Goal: Transaction & Acquisition: Book appointment/travel/reservation

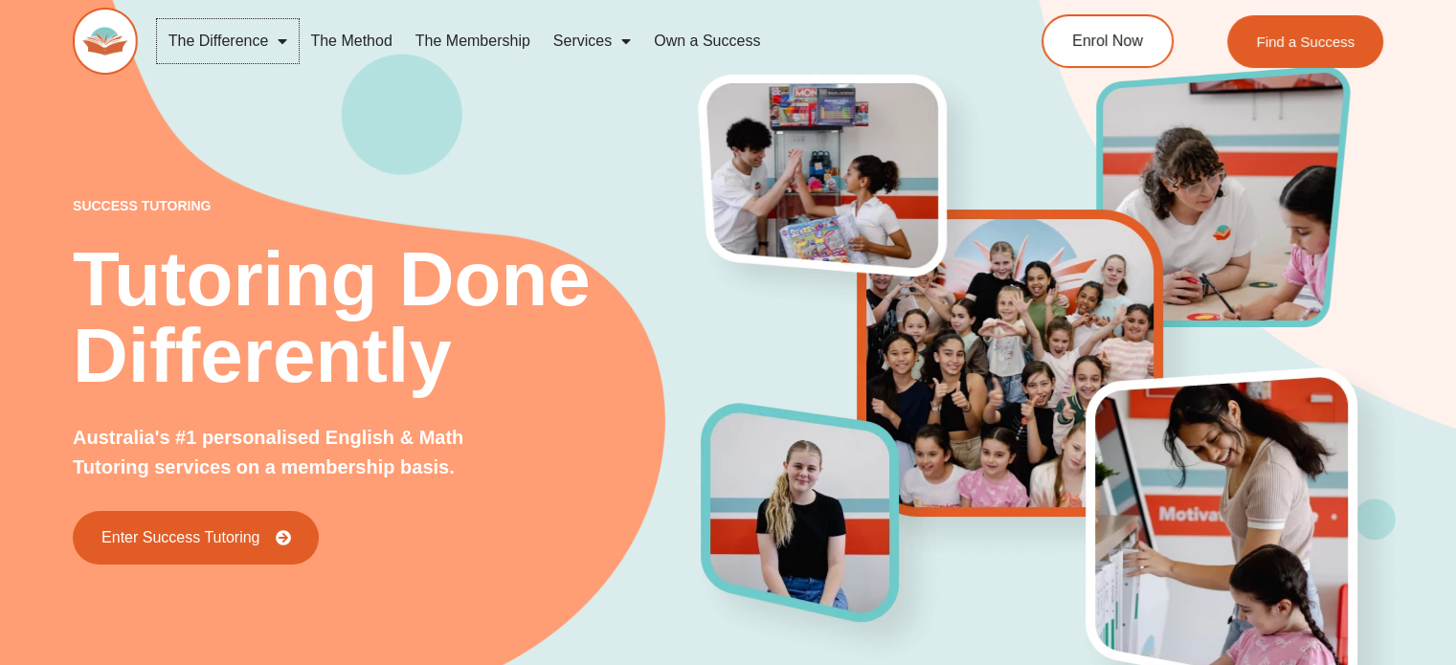
click at [285, 40] on span "Menu" at bounding box center [277, 41] width 19 height 34
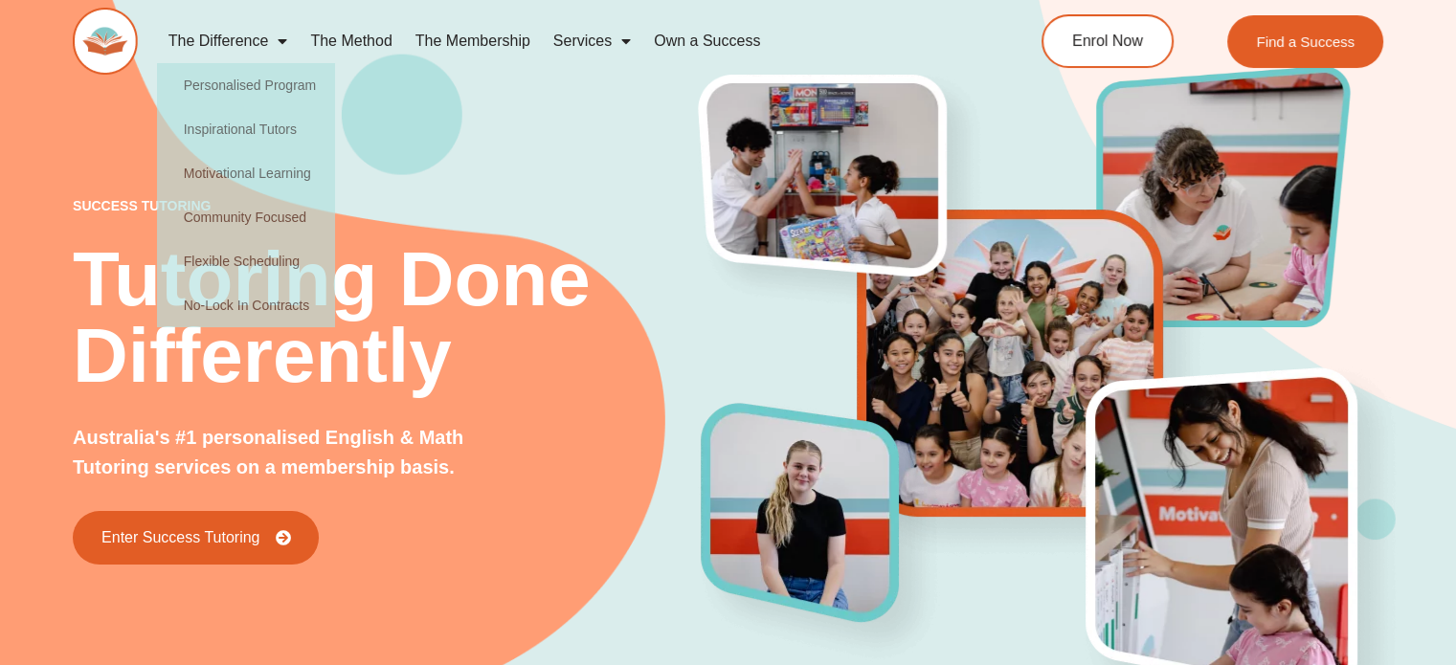
click at [526, 165] on div "success tutoring Tutoring Done Differently Australia's #1 personalised English …" at bounding box center [728, 349] width 1310 height 842
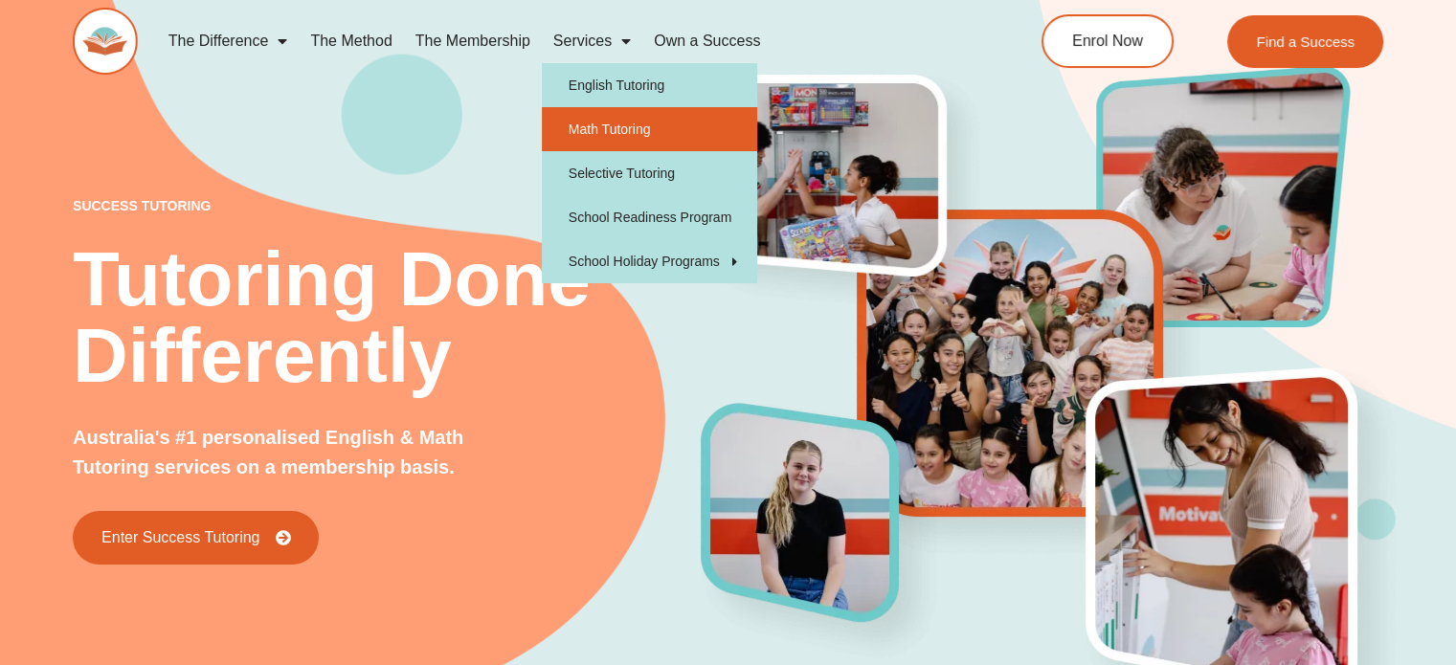
click at [599, 133] on link "Math Tutoring" at bounding box center [649, 129] width 215 height 44
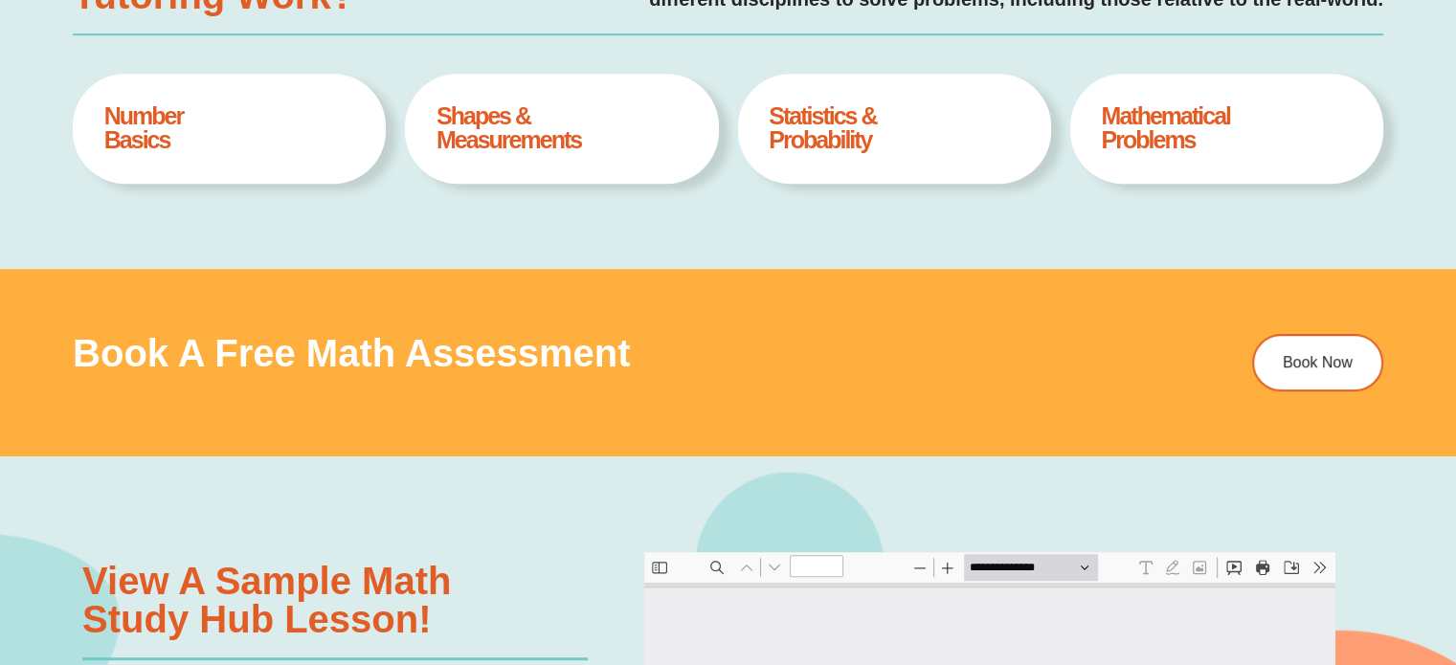
scroll to position [913, 0]
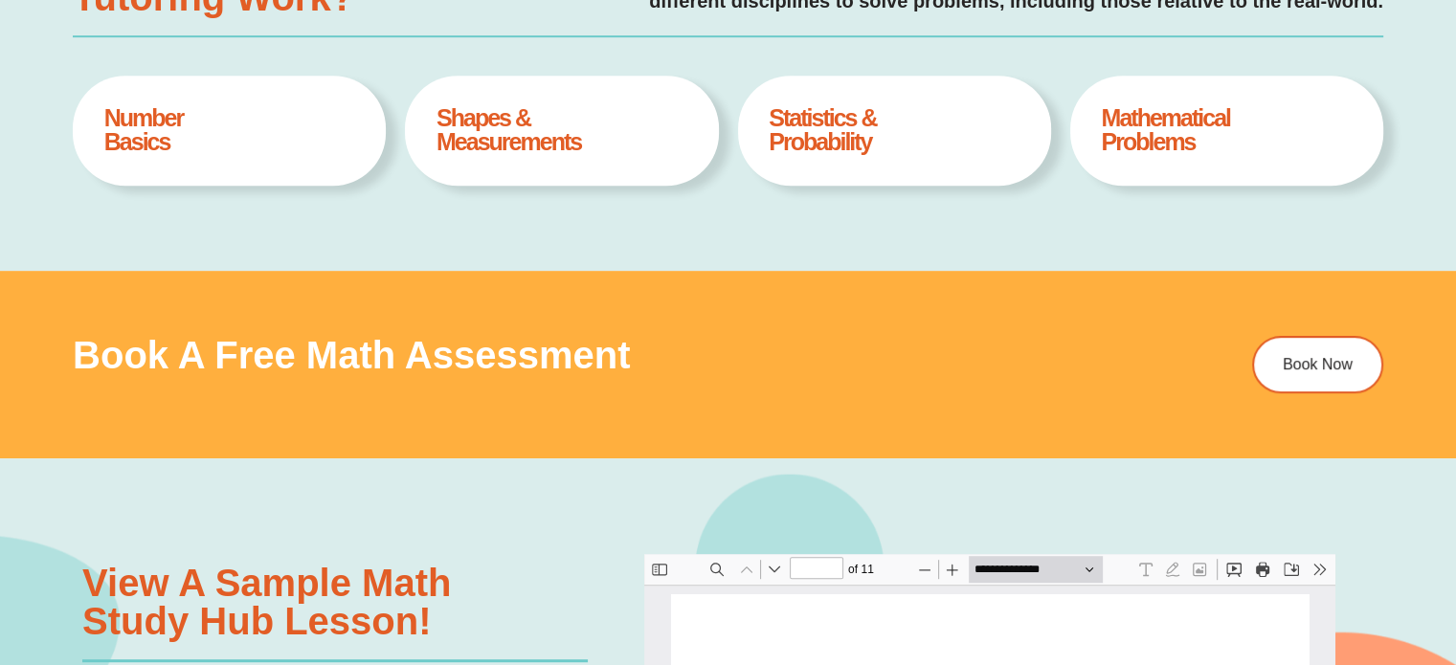
type input "*"
click at [274, 153] on div "Number Basics Book A Free Assesment" at bounding box center [229, 131] width 313 height 110
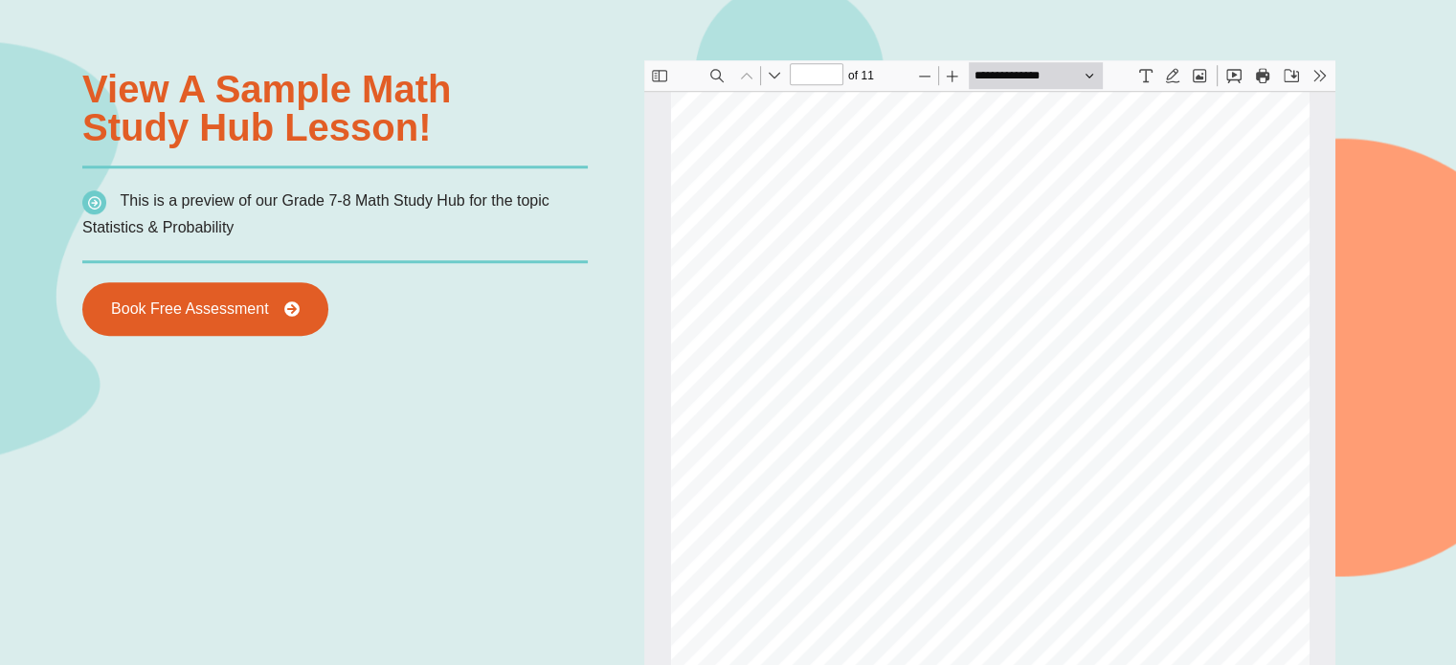
scroll to position [1408, 0]
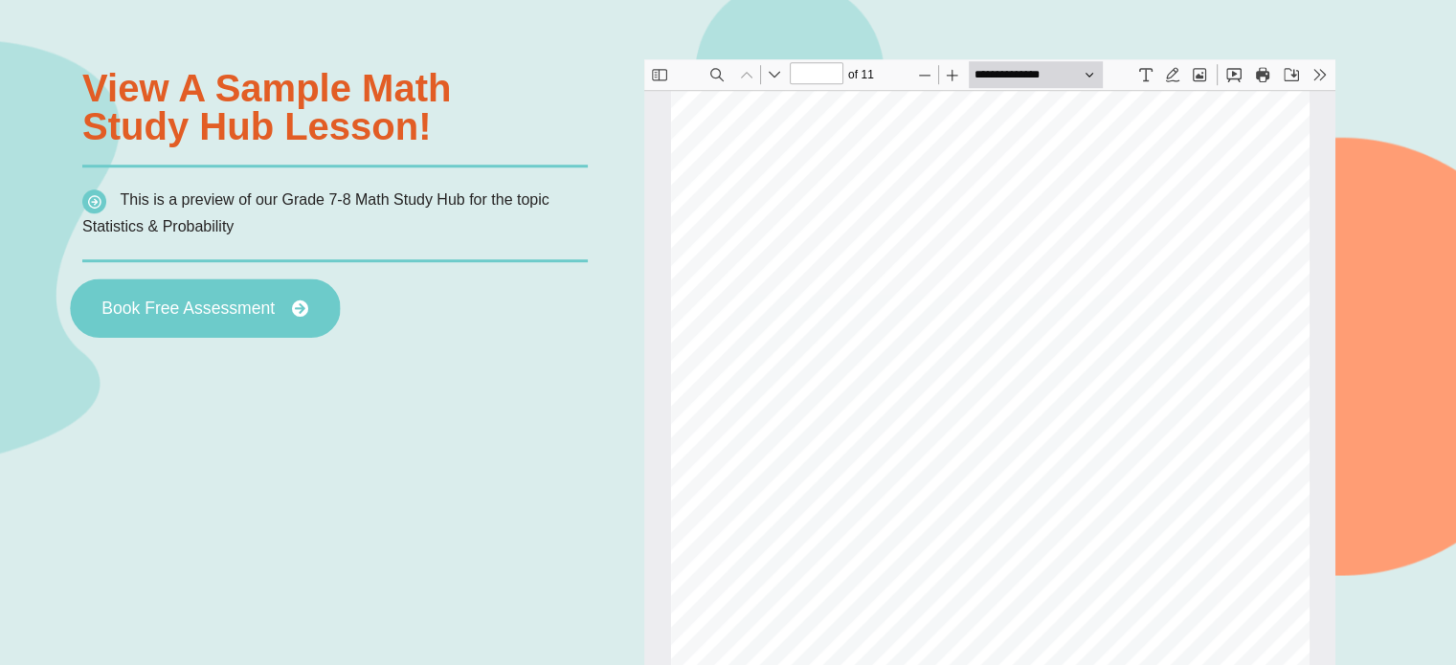
click at [277, 300] on span "Book Free Assessment" at bounding box center [204, 308] width 207 height 17
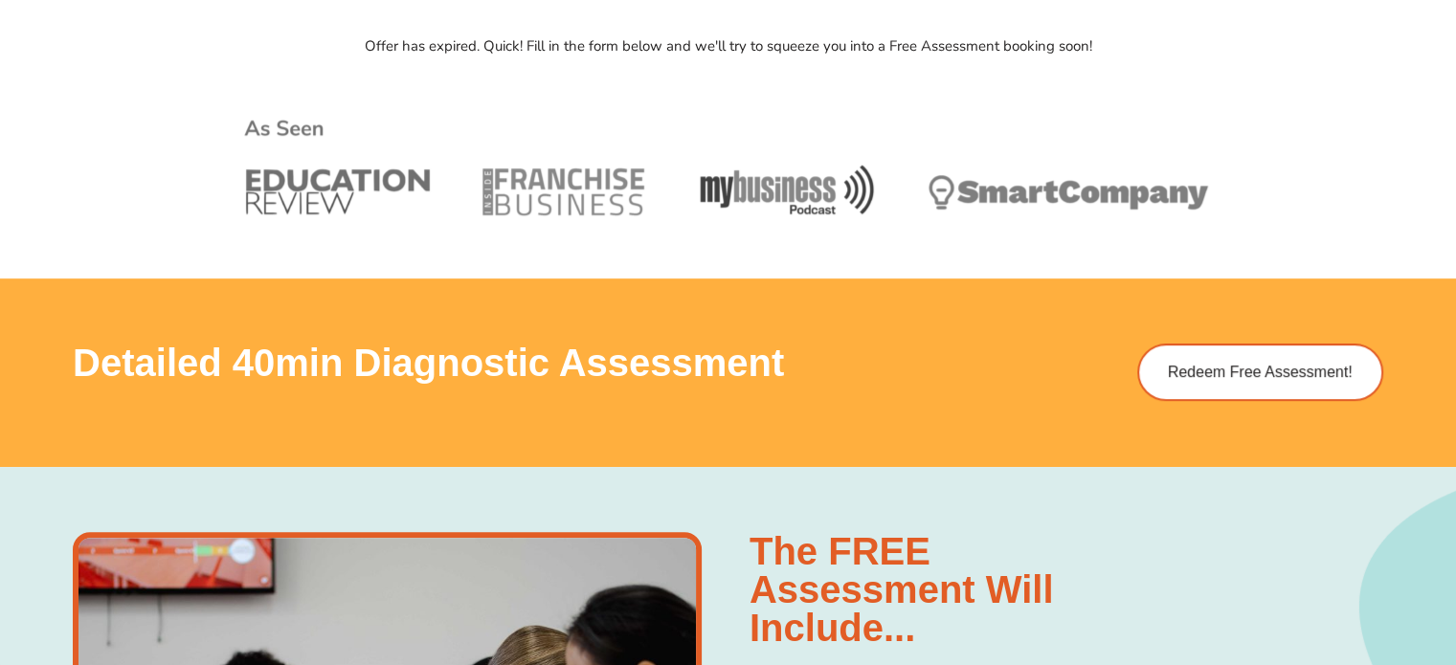
scroll to position [915, 0]
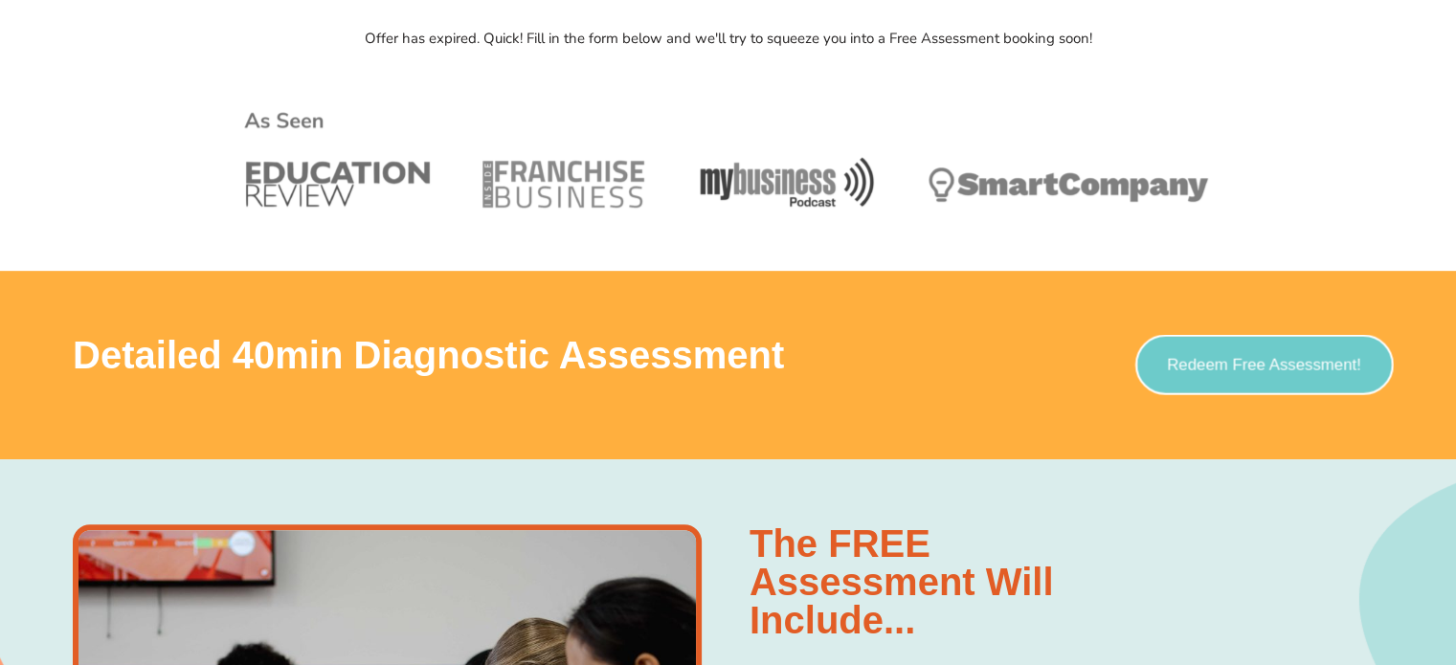
click at [1185, 362] on span "Redeem Free Assessment!" at bounding box center [1264, 365] width 194 height 16
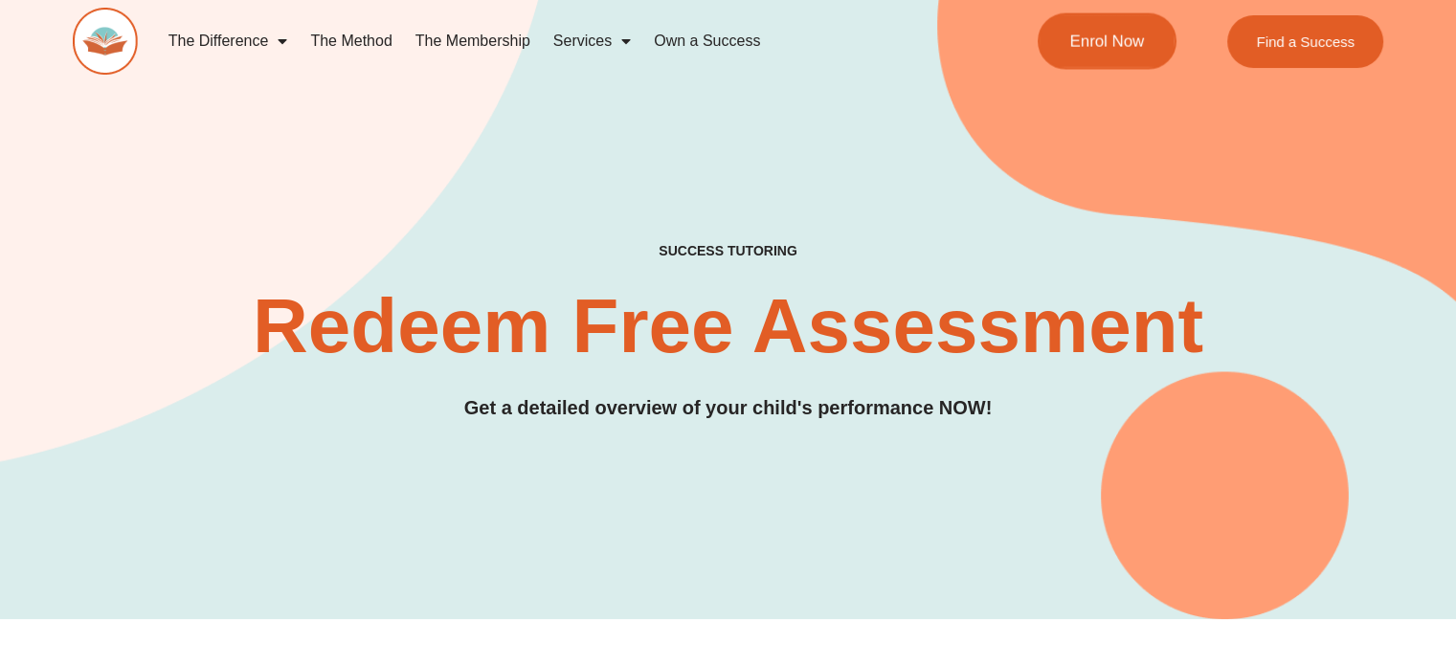
click at [1128, 46] on span "Enrol Now" at bounding box center [1106, 41] width 75 height 16
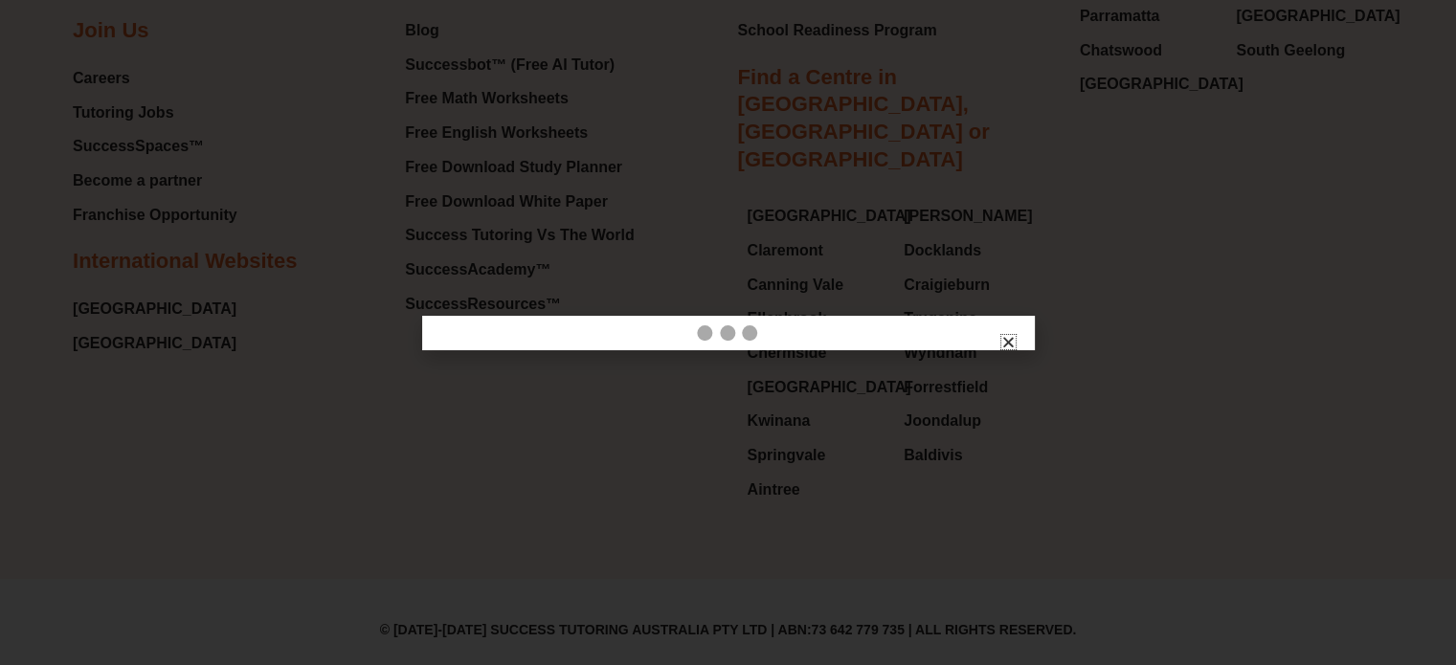
scroll to position [7529, 0]
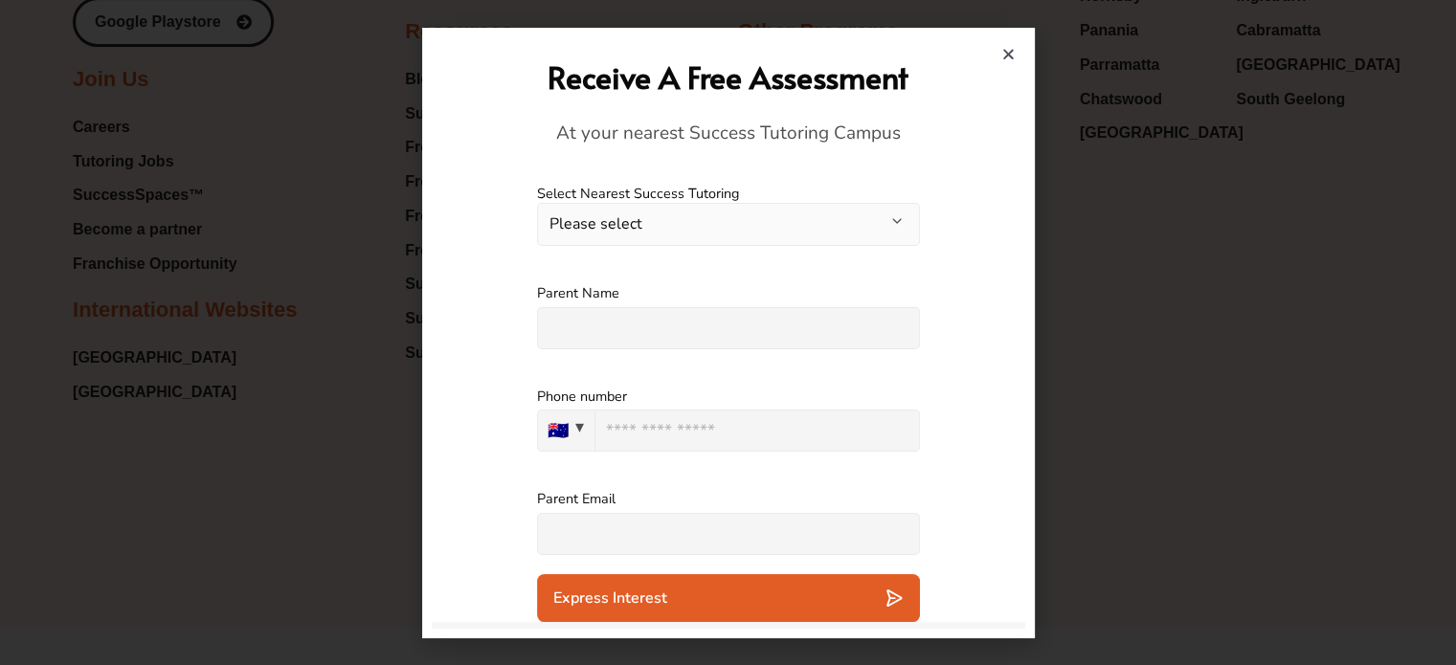
click at [817, 210] on button "Please select" at bounding box center [728, 224] width 383 height 43
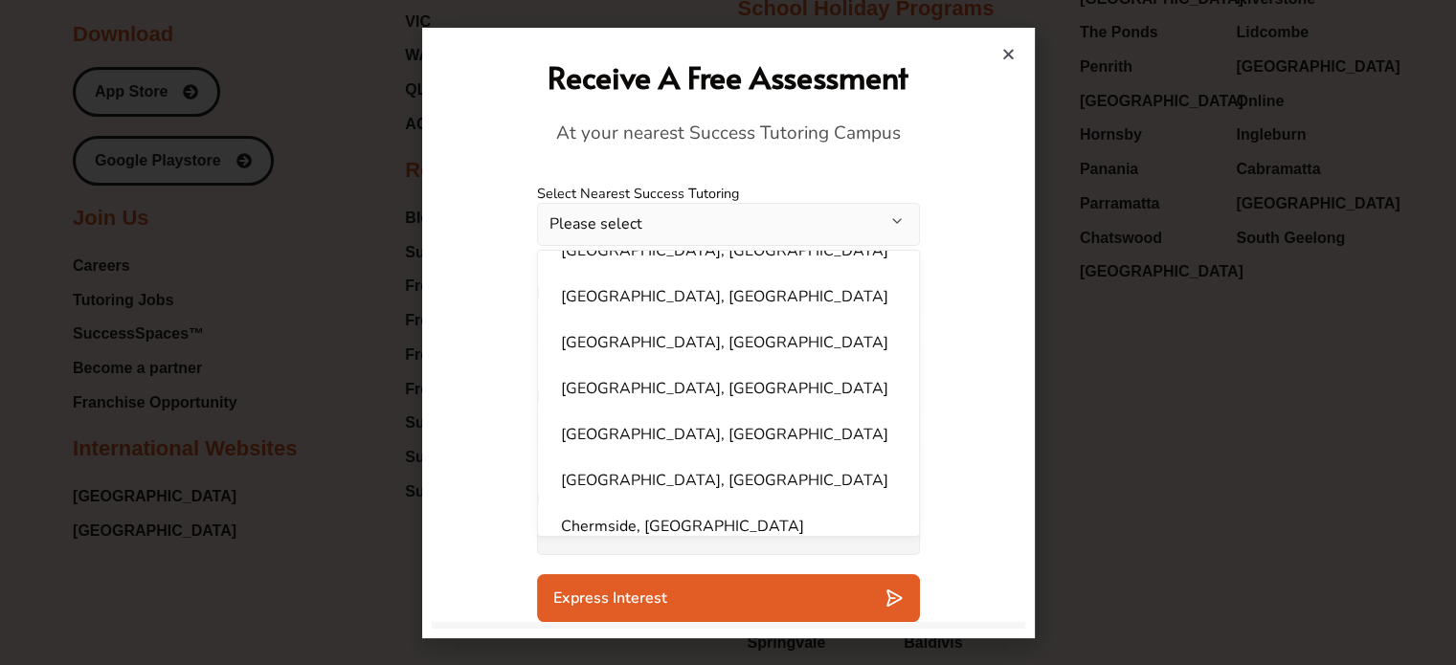
scroll to position [125, 0]
click at [637, 422] on li "Canning Vale, WA" at bounding box center [728, 431] width 358 height 38
select select "**********"
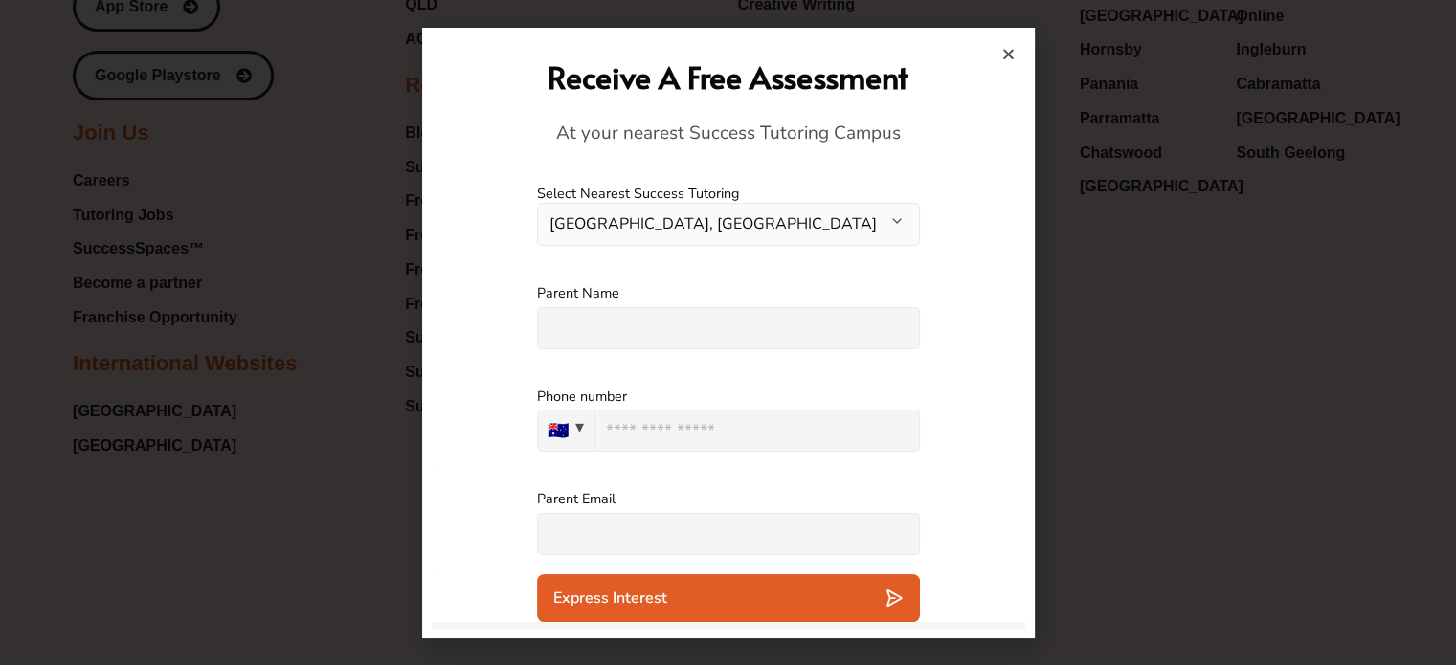
scroll to position [7490, 0]
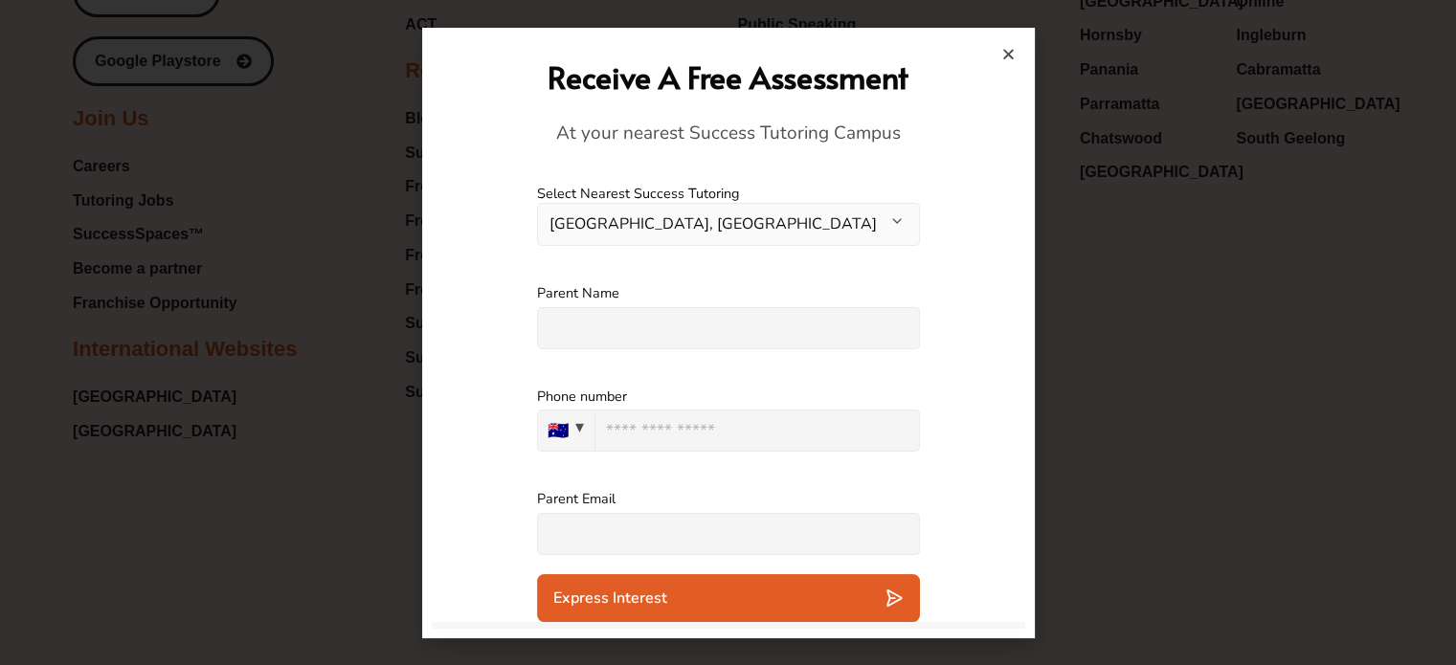
click at [1007, 47] on icon "Close" at bounding box center [1008, 54] width 14 height 14
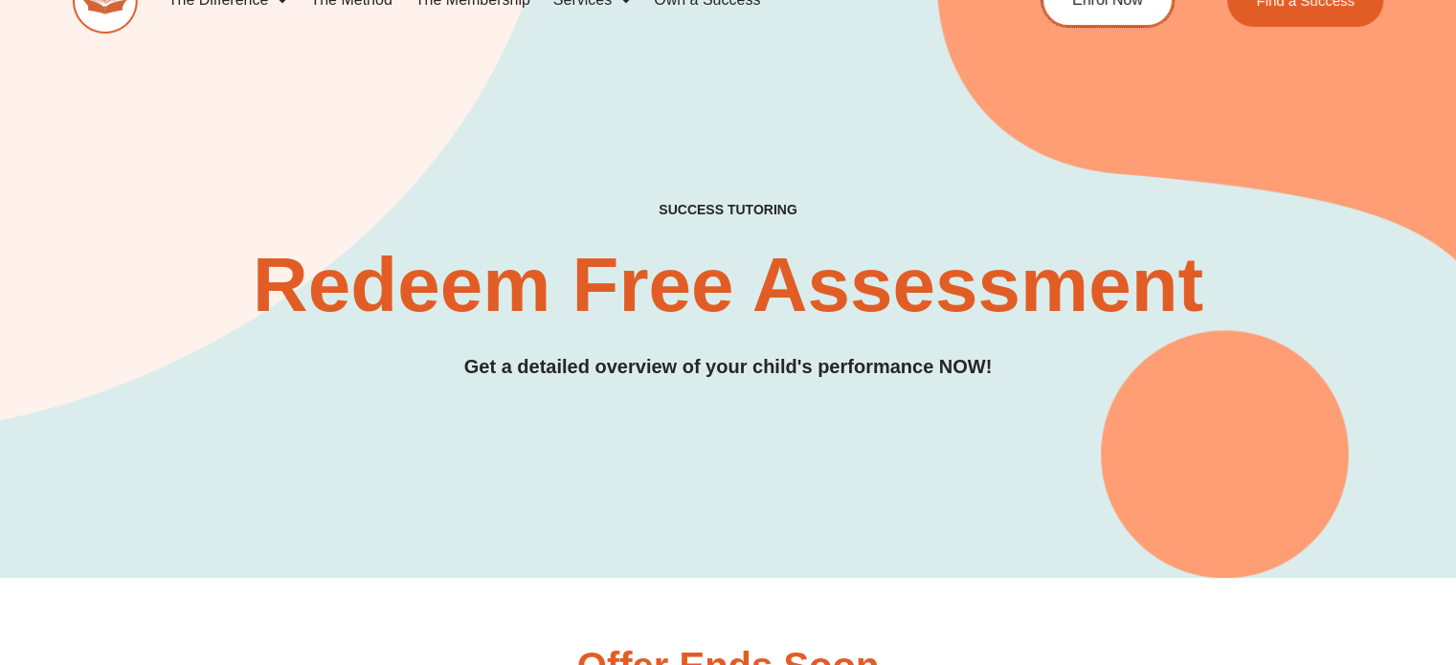
scroll to position [0, 0]
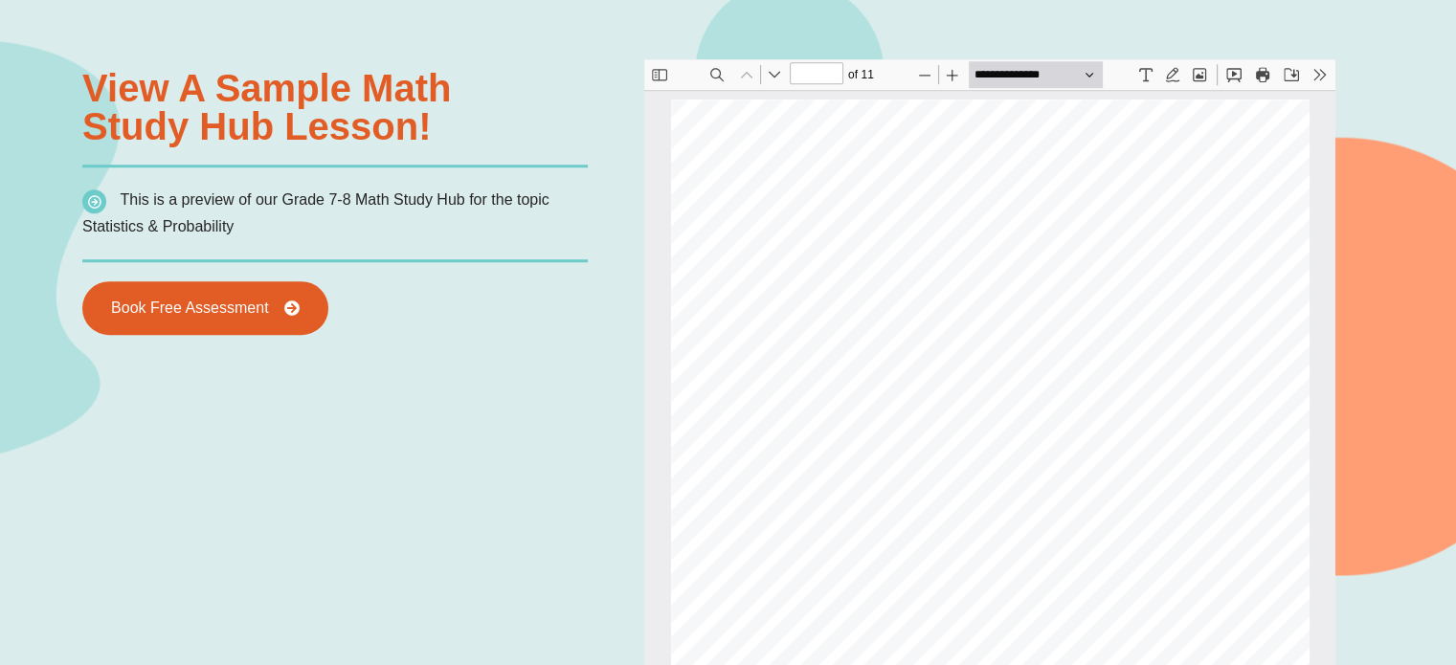
scroll to position [10, 0]
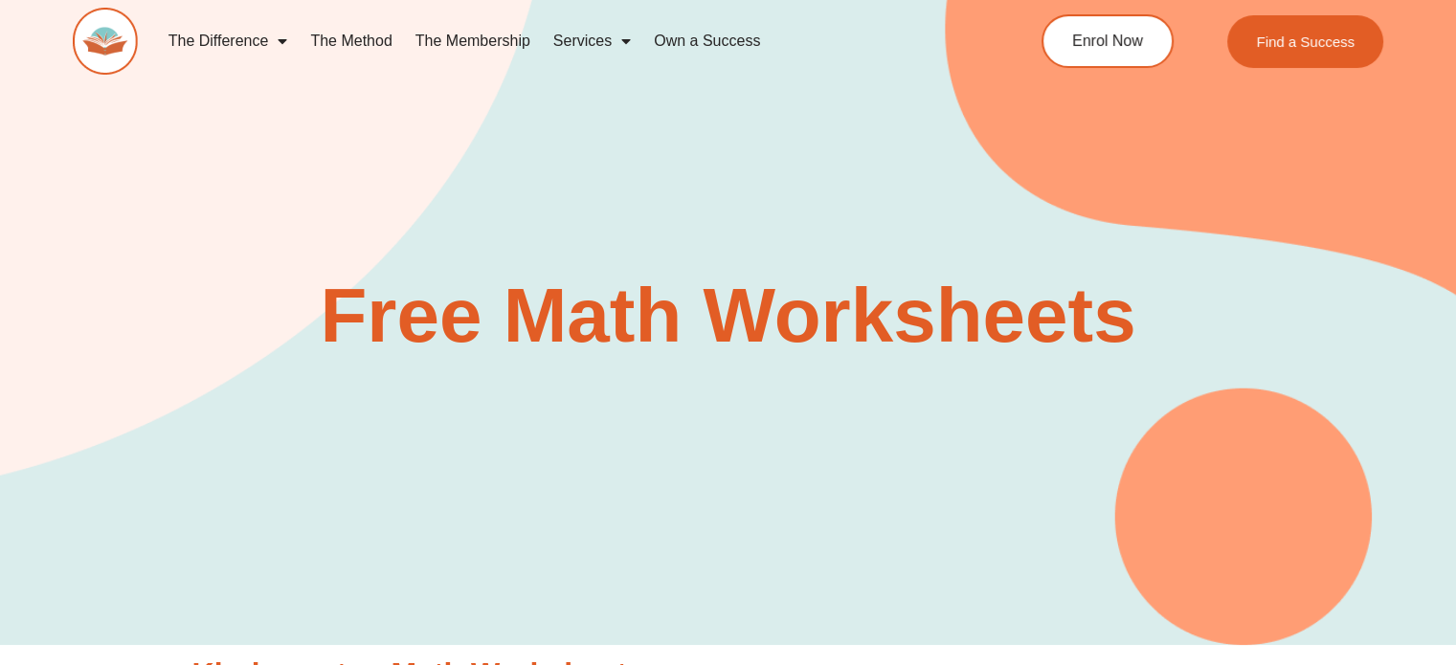
click at [425, 378] on section "Free Math Worksheets" at bounding box center [728, 286] width 1456 height 717
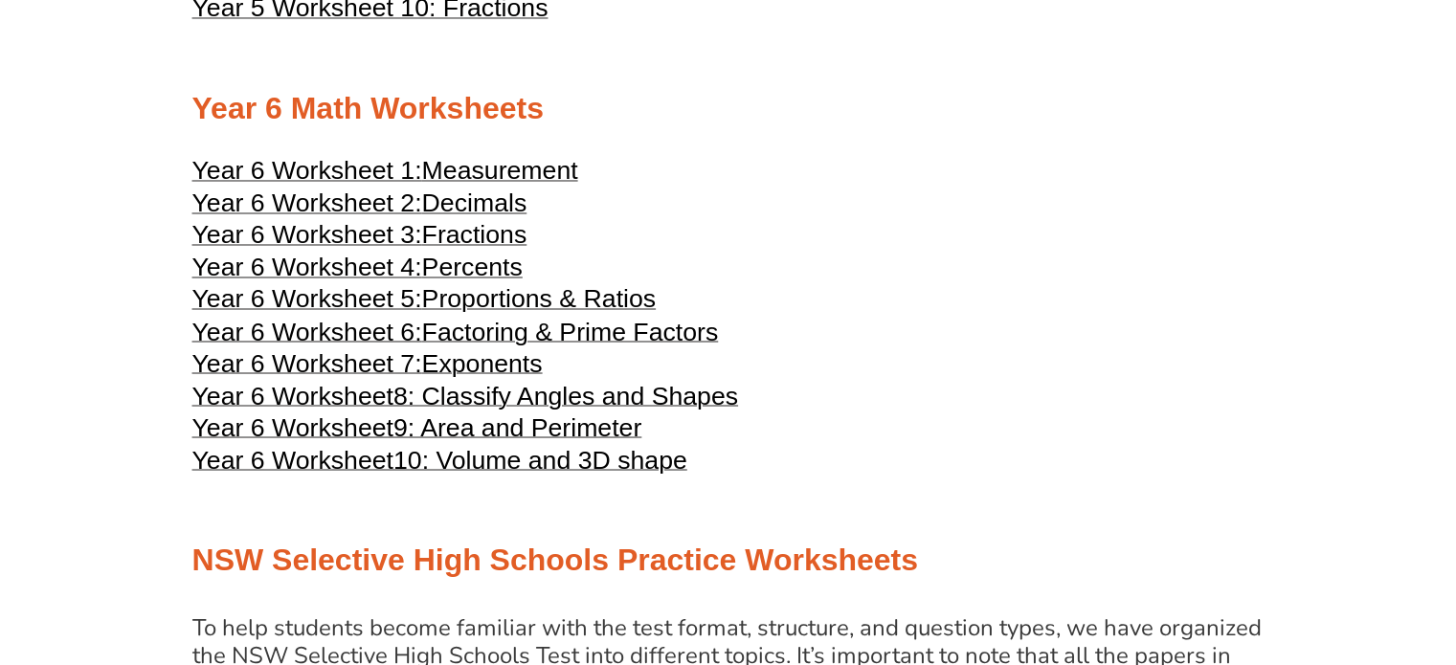
scroll to position [3210, 0]
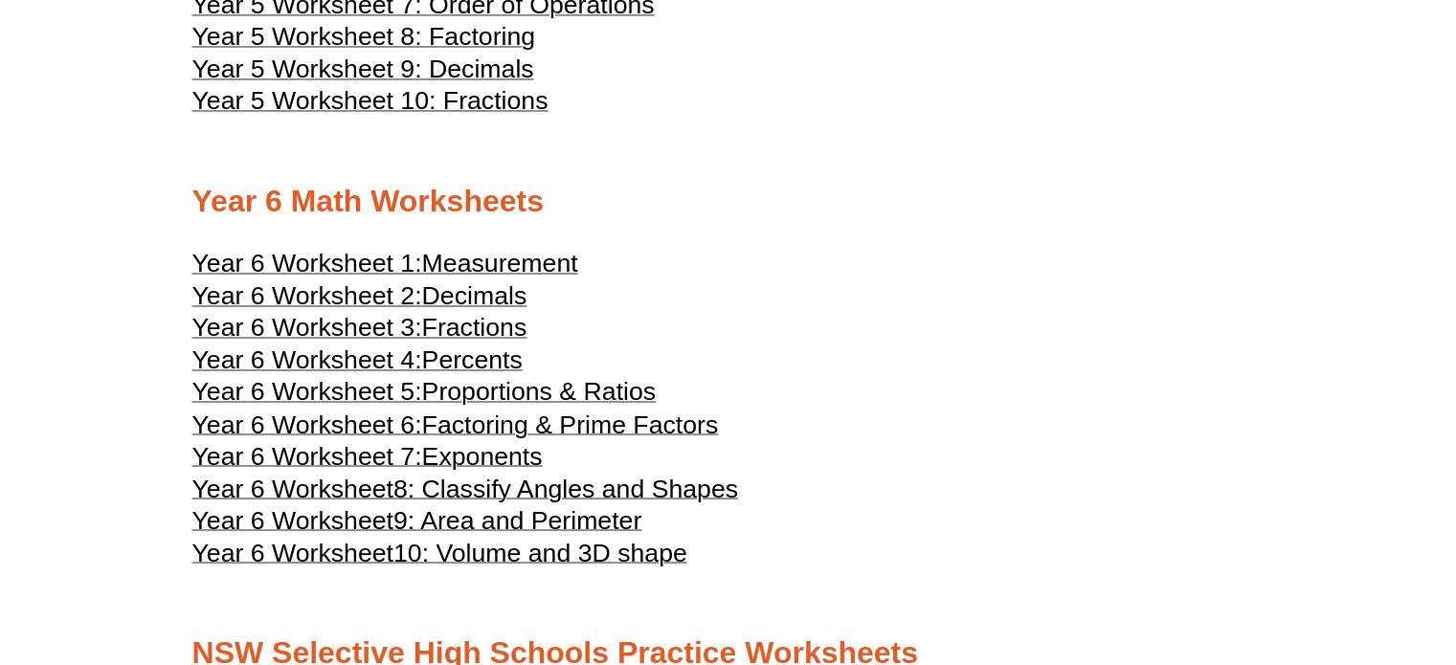
click at [503, 267] on span "Measurement" at bounding box center [500, 263] width 156 height 29
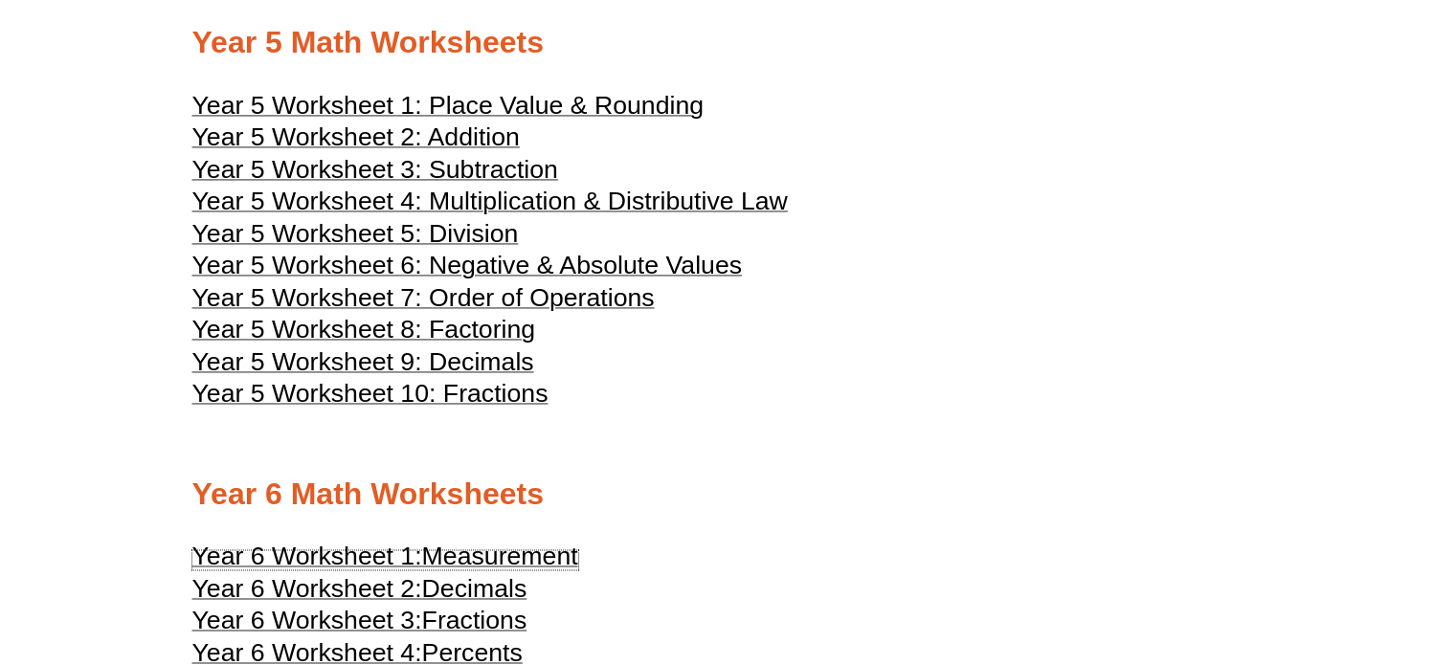
scroll to position [2917, 0]
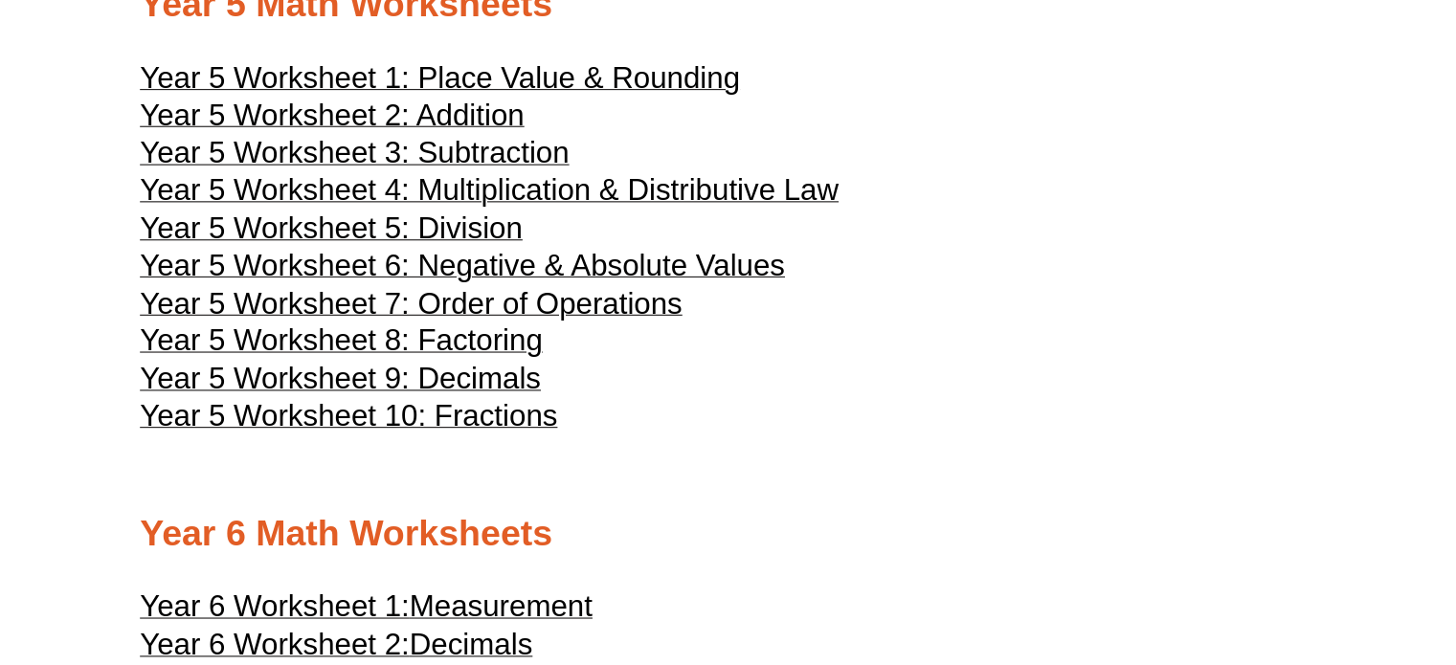
click at [498, 212] on span "Year 5 Worksheet 4: Multiplication & Distributive Law" at bounding box center [489, 201] width 595 height 29
